Goal: Task Accomplishment & Management: Use online tool/utility

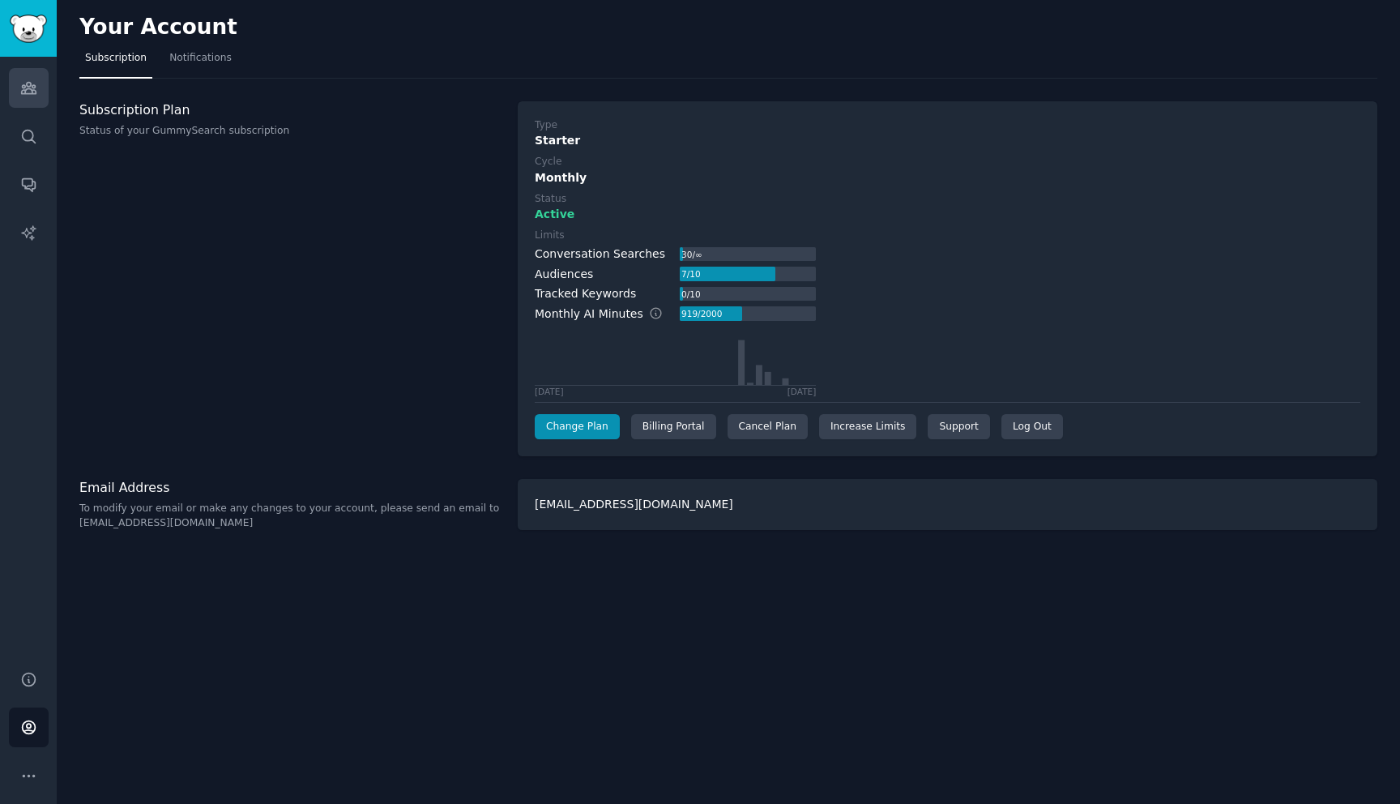
click at [32, 75] on link "Audiences" at bounding box center [29, 88] width 40 height 40
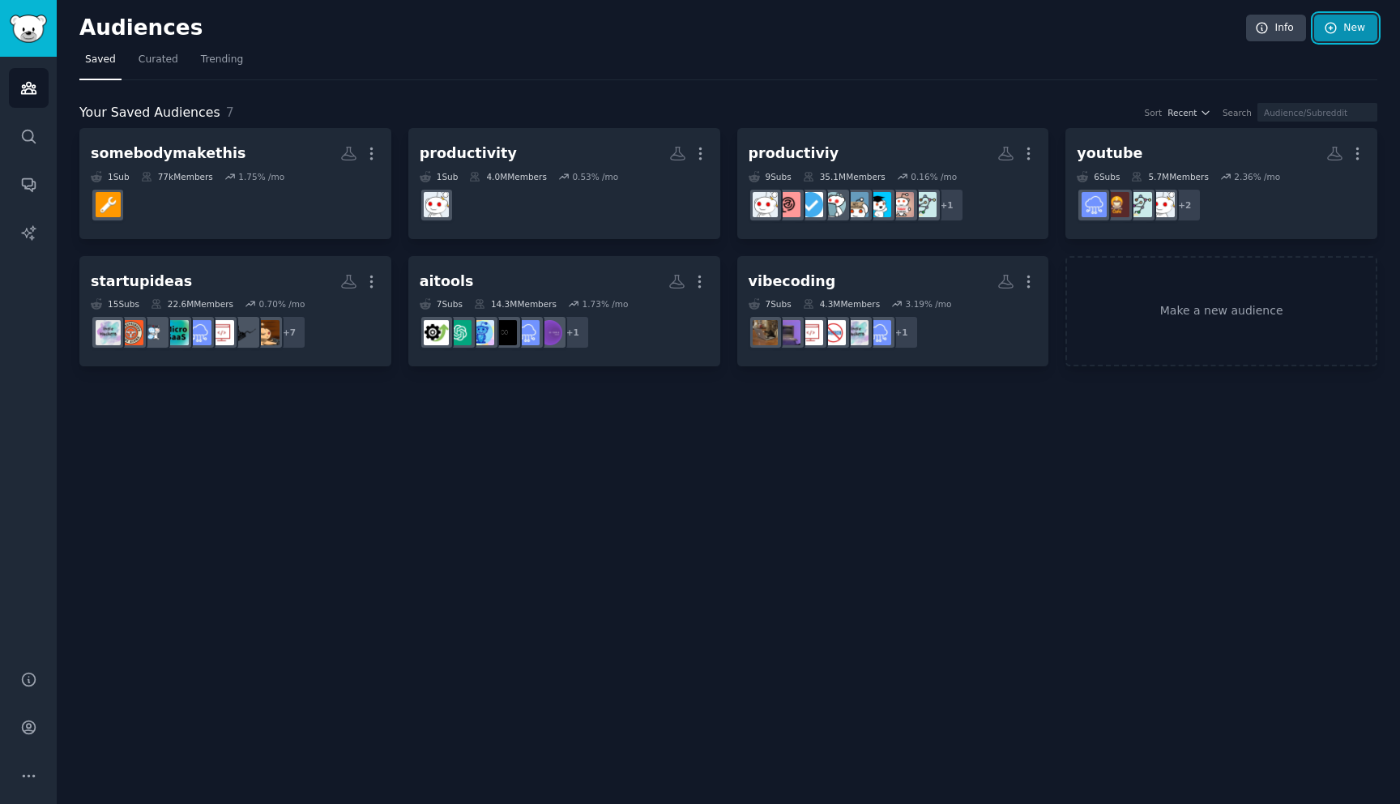
click at [1365, 28] on link "New" at bounding box center [1345, 29] width 63 height 28
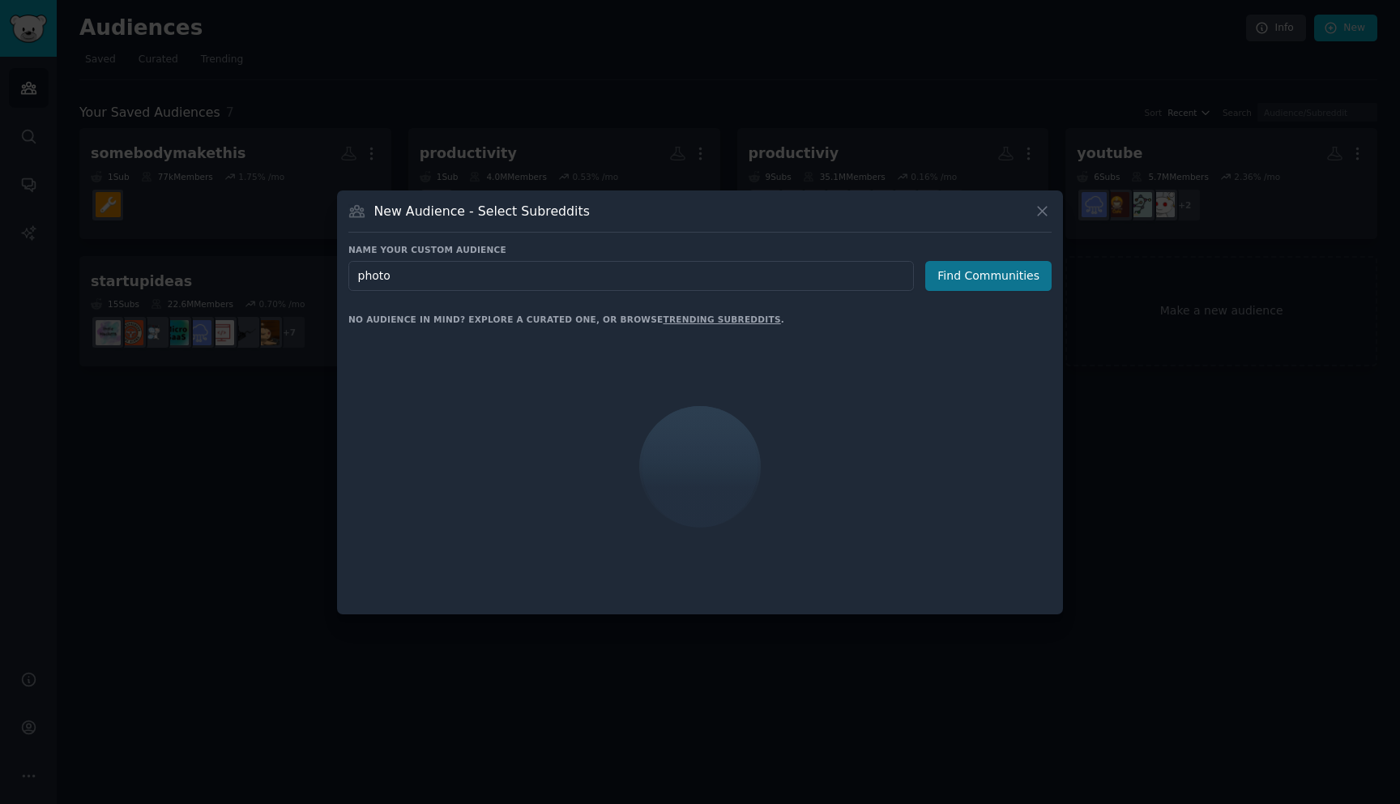
type input "photo"
click at [985, 280] on button "Find Communities" at bounding box center [988, 276] width 126 height 30
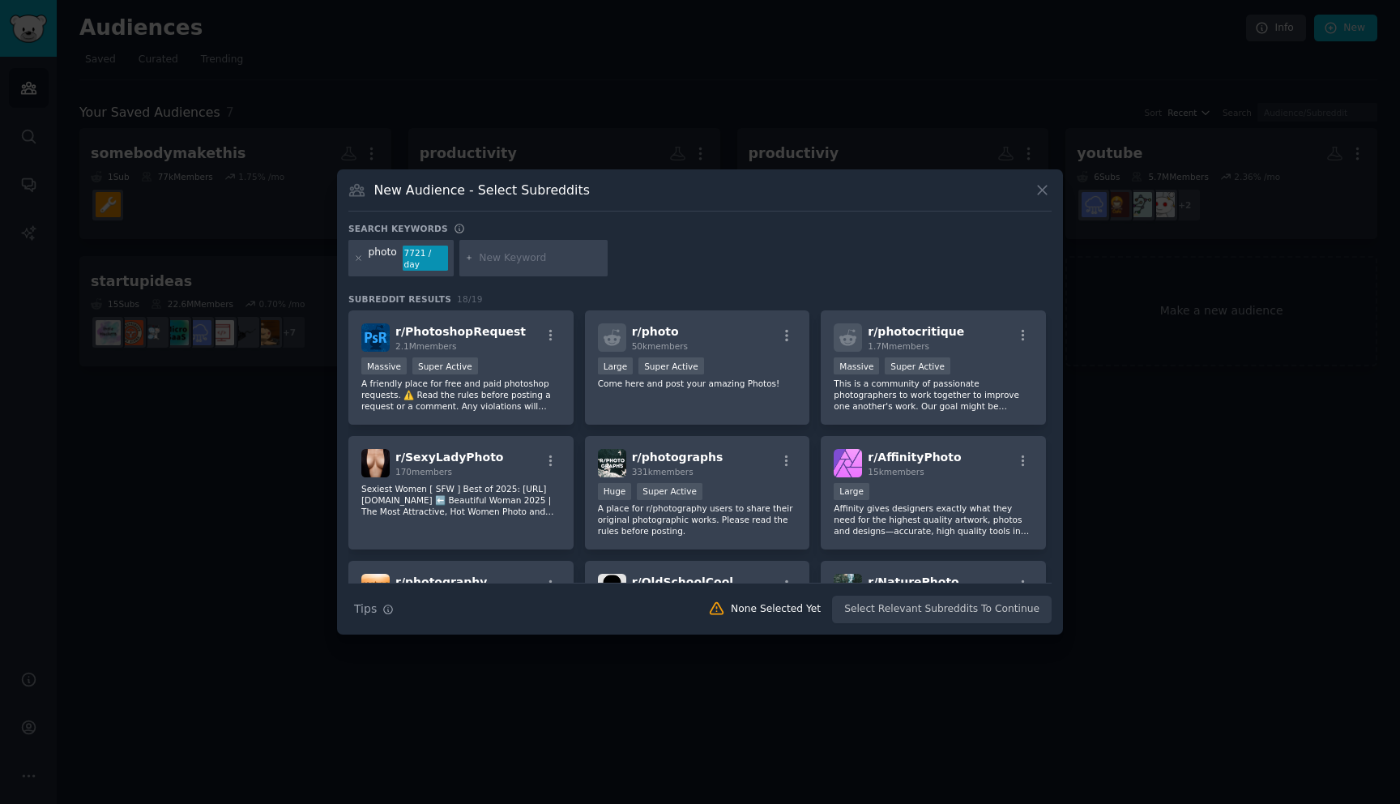
click at [720, 240] on div "Search keywords" at bounding box center [699, 231] width 703 height 17
click at [503, 397] on p "A friendly place for free and paid photoshop requests. ⚠️ Read the rules before…" at bounding box center [460, 395] width 199 height 34
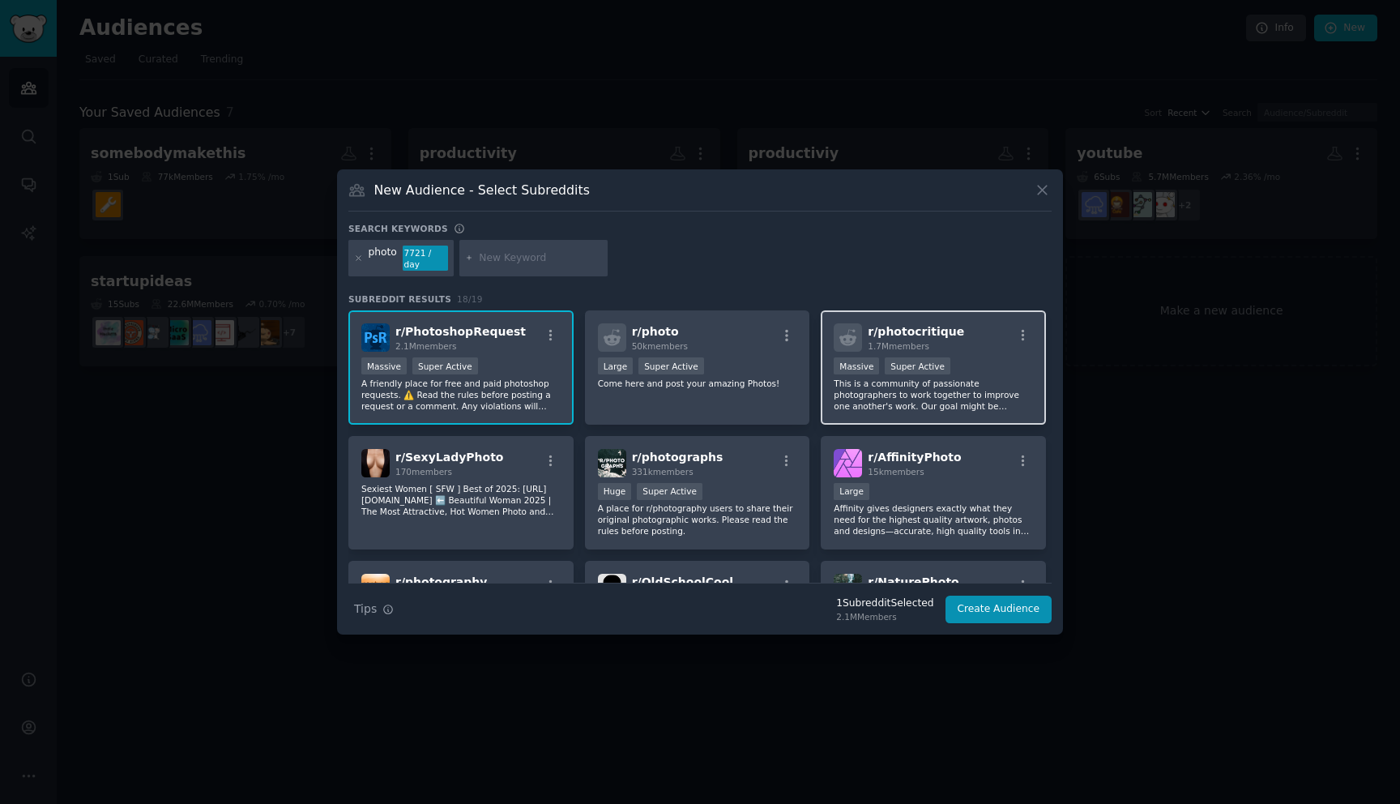
click at [917, 402] on p "This is a community of passionate photographers to work together to improve one…" at bounding box center [933, 395] width 199 height 34
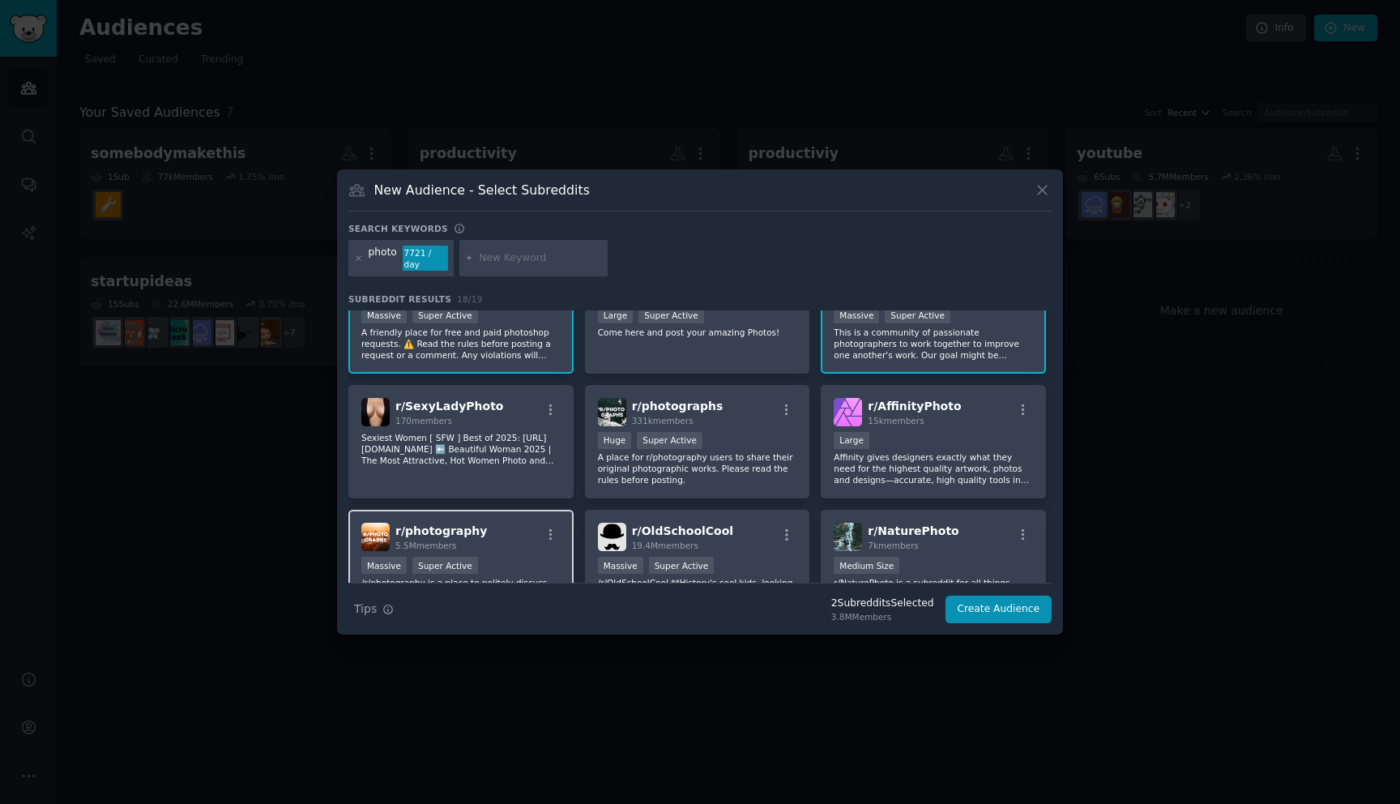
scroll to position [152, 0]
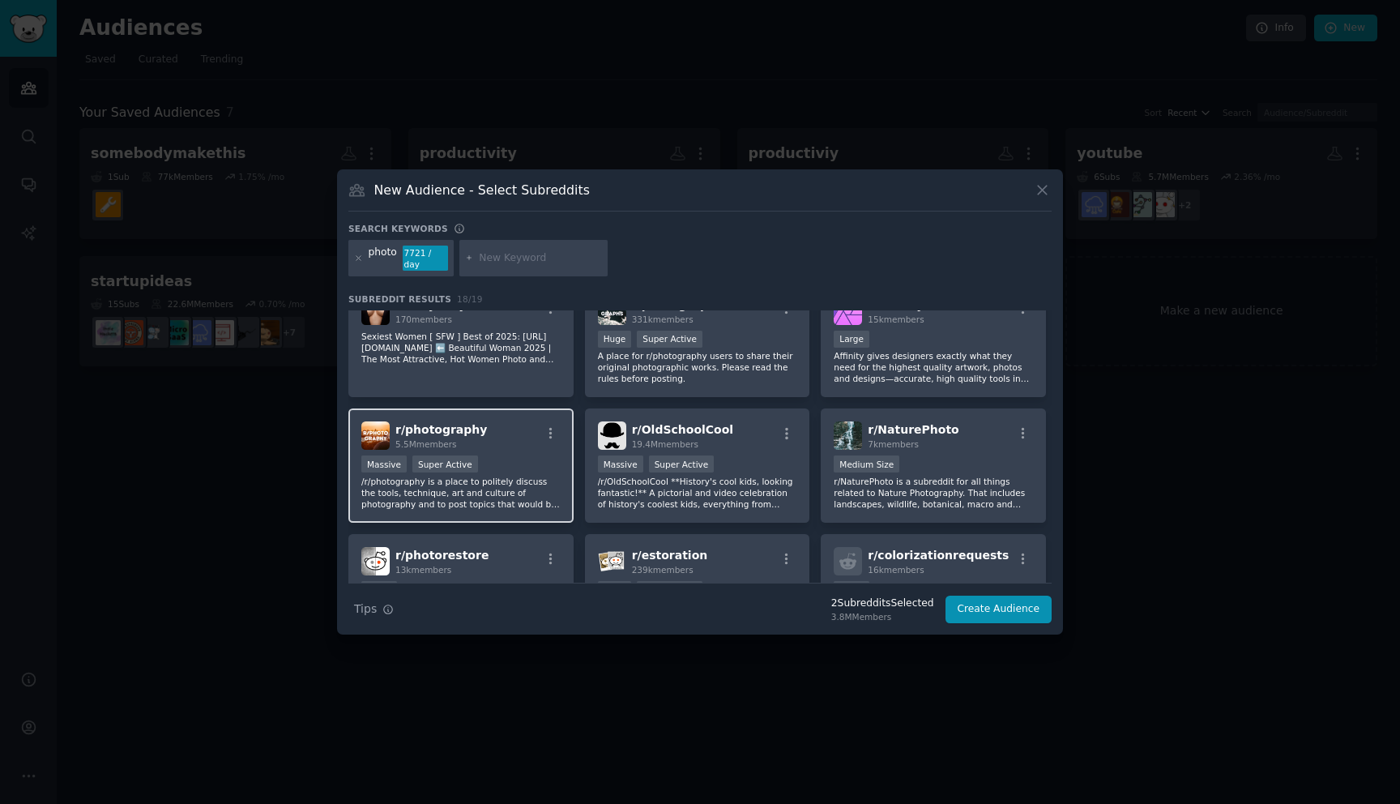
click at [506, 476] on p "/r/photography is a place to politely discuss the tools, technique, art and cul…" at bounding box center [460, 493] width 199 height 34
